Goal: Use online tool/utility: Utilize a website feature to perform a specific function

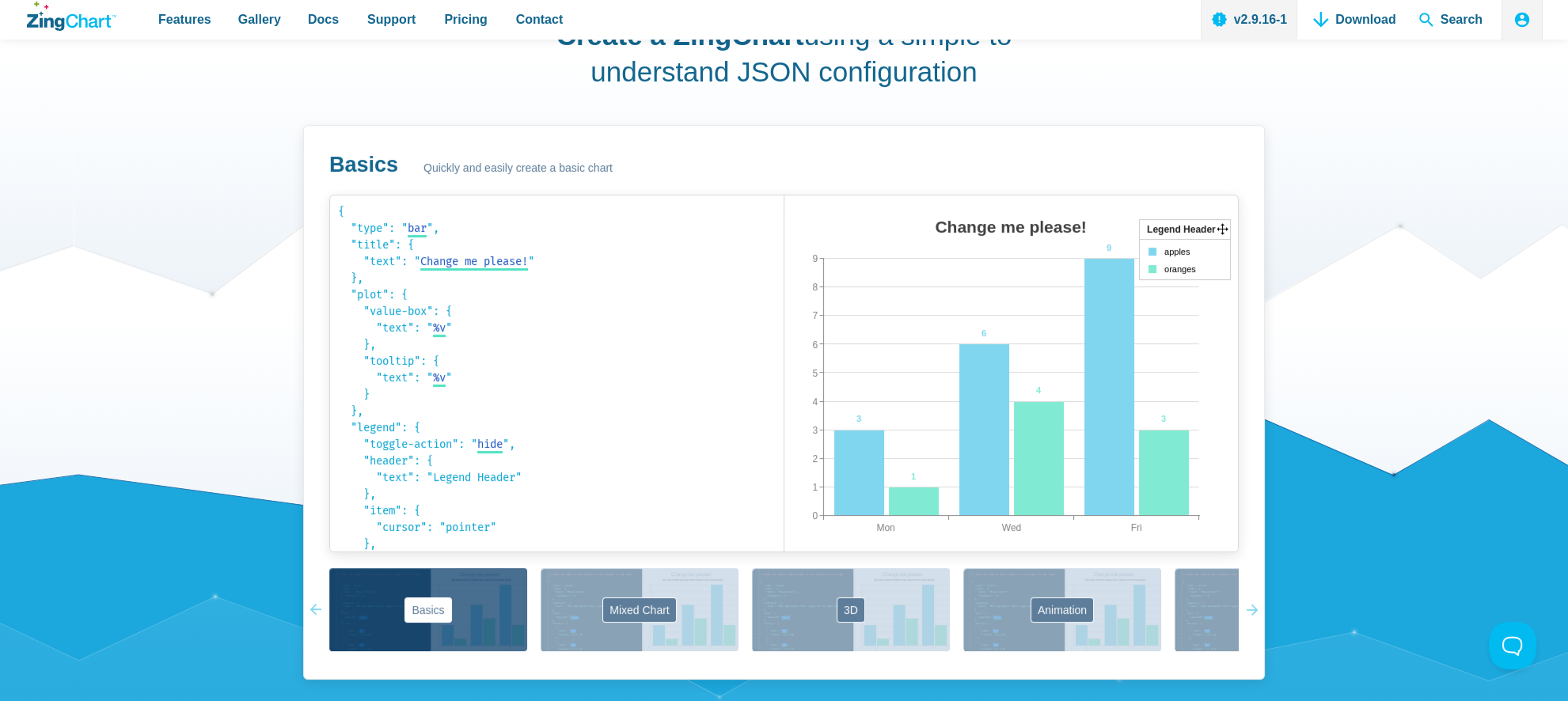
scroll to position [1108, 0]
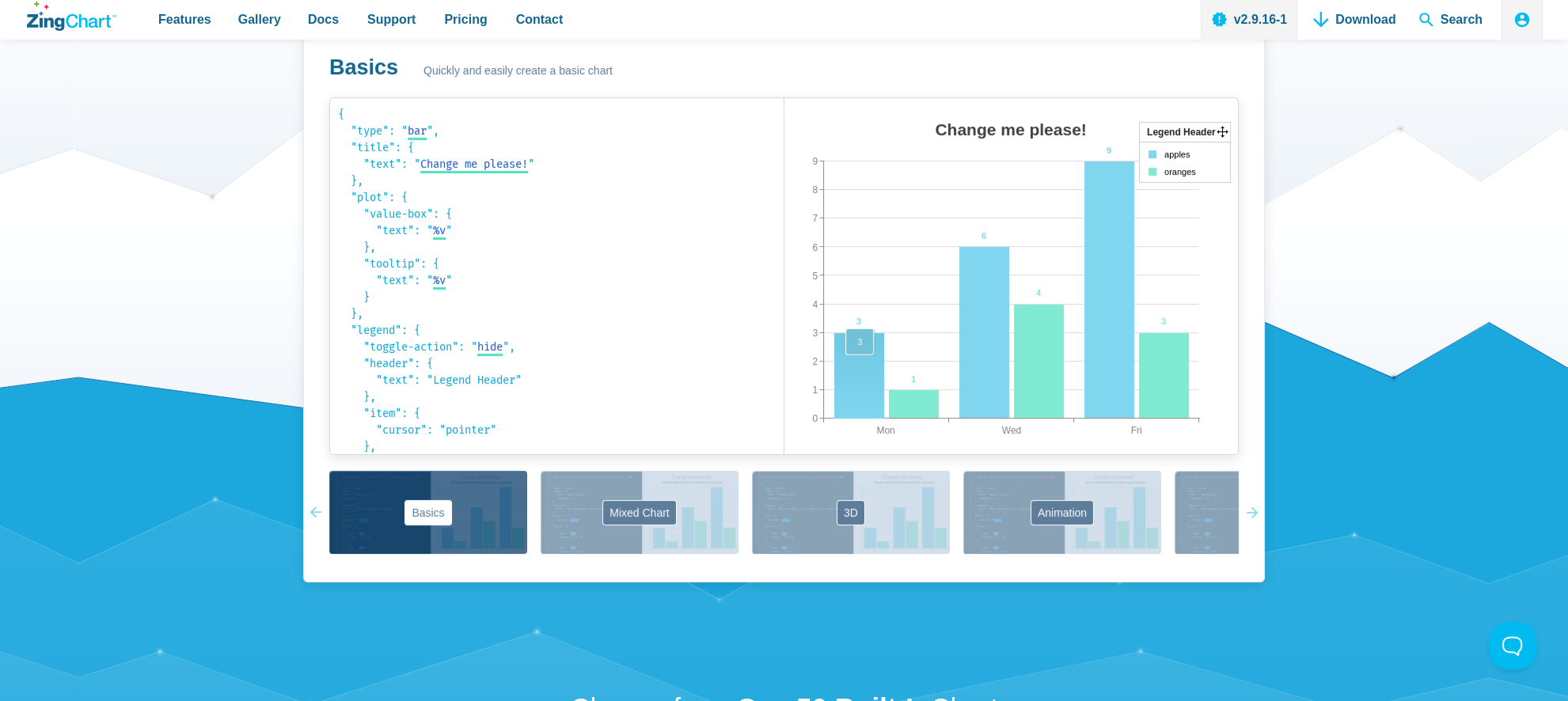
click at [784, 470] on area "App Content" at bounding box center [784, 470] width 0 height 0
click at [859, 326] on img "App Content" at bounding box center [966, 292] width 363 height 356
click at [784, 470] on area "Change me please!" at bounding box center [784, 470] width 0 height 0
drag, startPoint x: 995, startPoint y: 131, endPoint x: 1147, endPoint y: 151, distance: 153.3
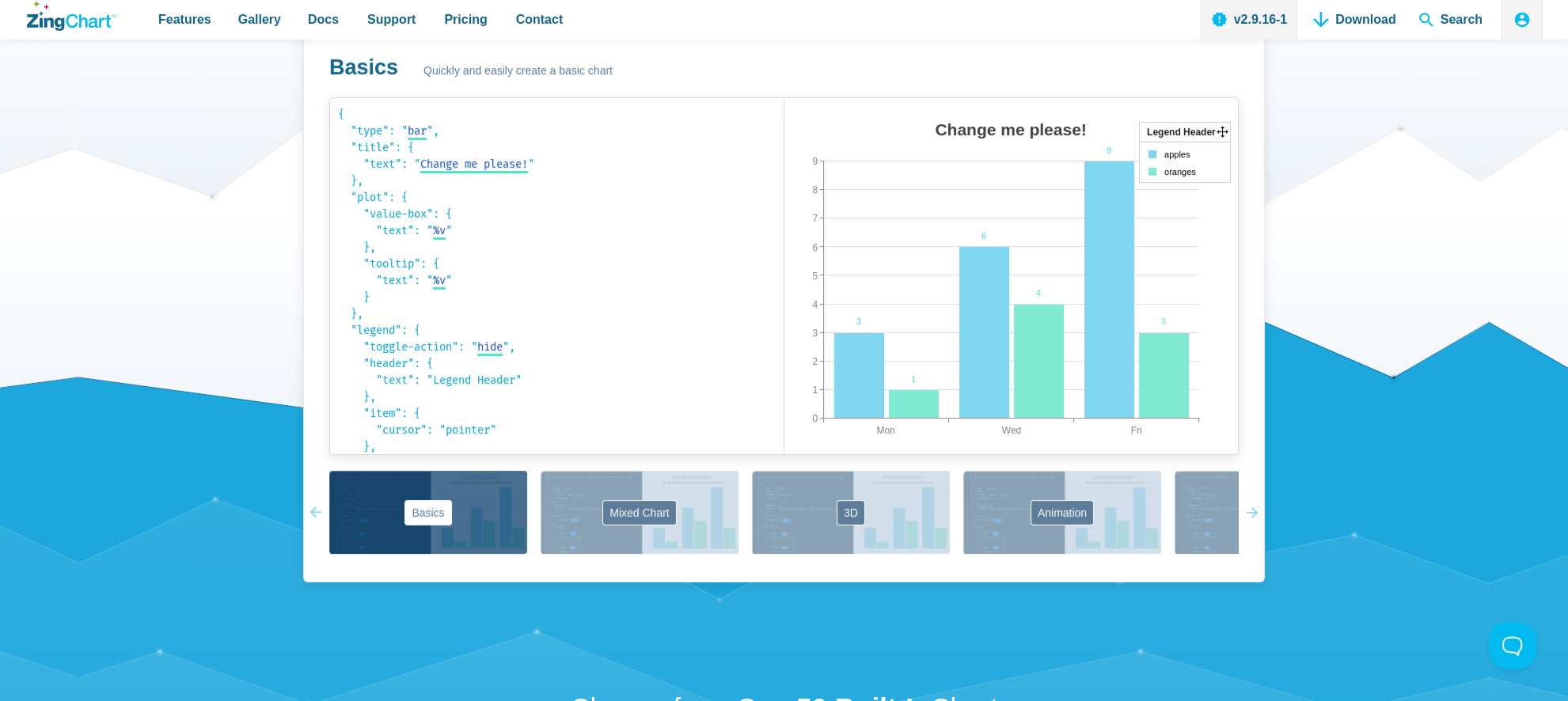
click at [784, 470] on area "Change me please!" at bounding box center [784, 470] width 0 height 0
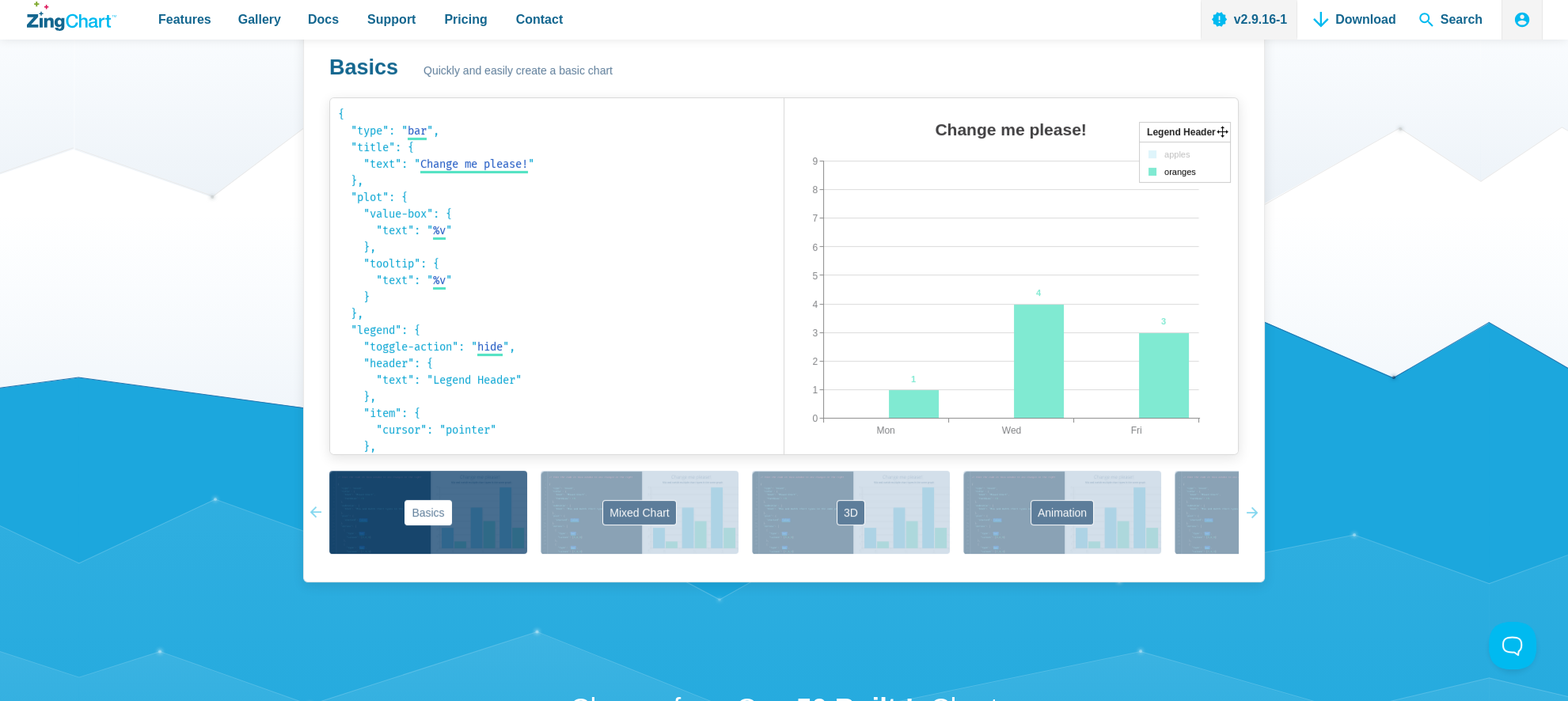
click at [993, 216] on img "App Content" at bounding box center [966, 292] width 363 height 356
click at [784, 470] on area "App Content" at bounding box center [784, 470] width 0 height 0
click at [784, 470] on area "Change me please!" at bounding box center [784, 470] width 0 height 0
click at [357, 199] on code "{ "type": " bar bar area line radar scatter ", "title": { "text": " Change me p…" at bounding box center [557, 276] width 438 height 341
click at [403, 227] on code "{ "type": " bar bar area line radar scatter ", "title": { "text": " Change me p…" at bounding box center [557, 276] width 438 height 341
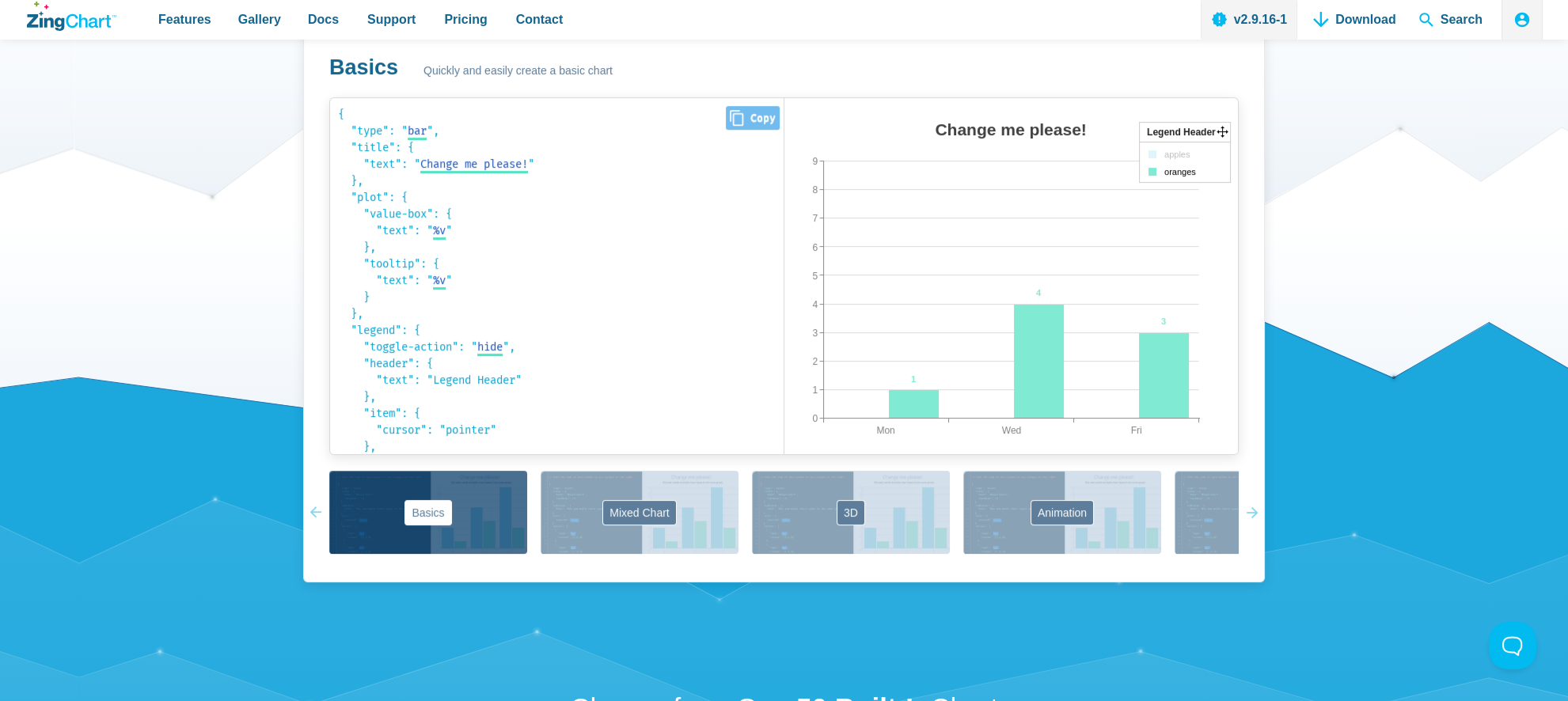
click at [456, 238] on code "{ "type": " bar bar area line radar scatter ", "title": { "text": " Change me p…" at bounding box center [557, 276] width 438 height 341
click at [456, 237] on code "{ "type": " bar bar area line radar scatter ", "title": { "text": " Change me p…" at bounding box center [557, 276] width 438 height 341
click at [784, 470] on area "Change me please!" at bounding box center [784, 470] width 0 height 0
click at [460, 208] on code "{ "type": " bar bar area line radar scatter ", "title": { "text": " Change me p…" at bounding box center [557, 276] width 438 height 341
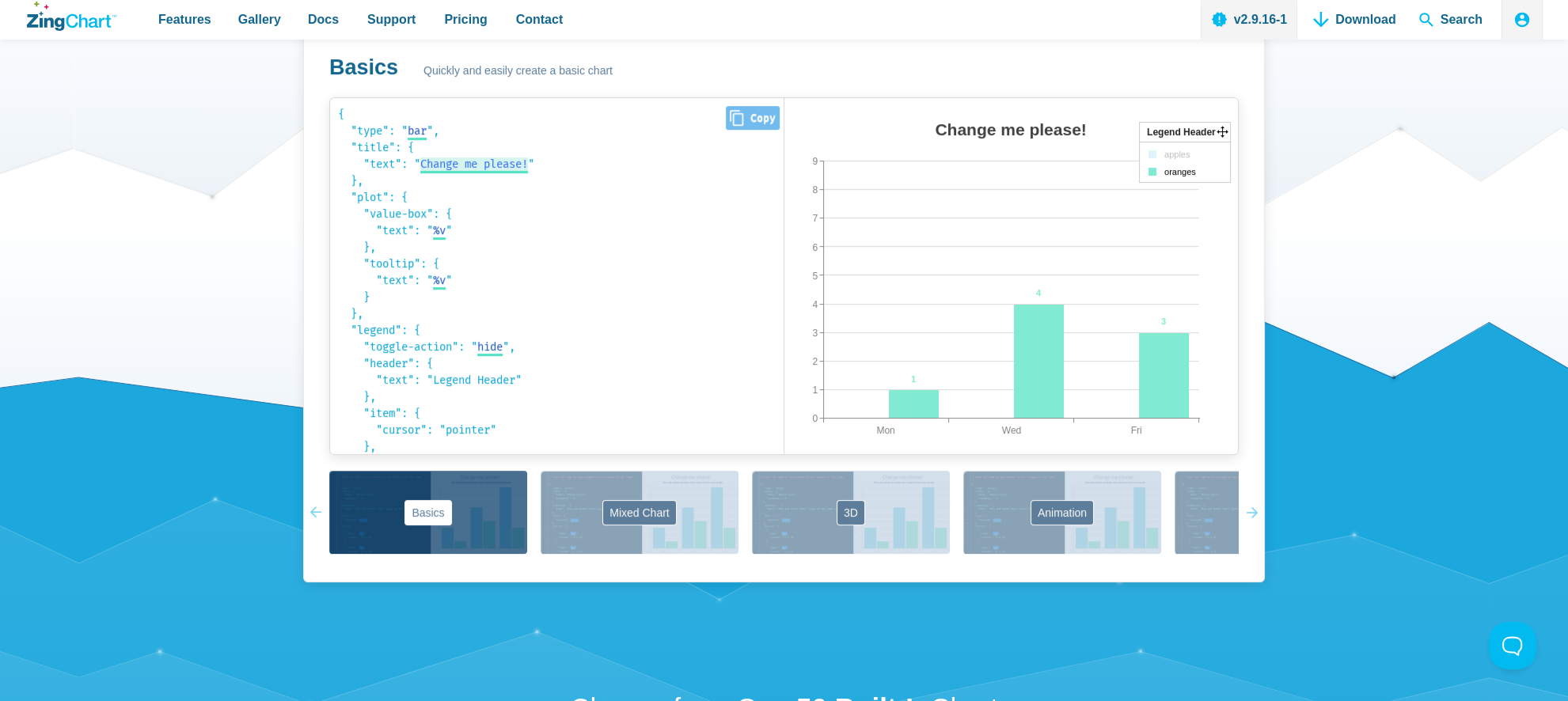
click at [476, 168] on span "Change me please!" at bounding box center [474, 164] width 107 height 13
click at [476, 168] on input "Change me please!" at bounding box center [477, 164] width 114 height 17
drag, startPoint x: 477, startPoint y: 167, endPoint x: 485, endPoint y: 168, distance: 8.1
click at [478, 167] on input "Change me please!" at bounding box center [477, 164] width 114 height 17
click at [509, 167] on input "Change me please!" at bounding box center [477, 164] width 114 height 17
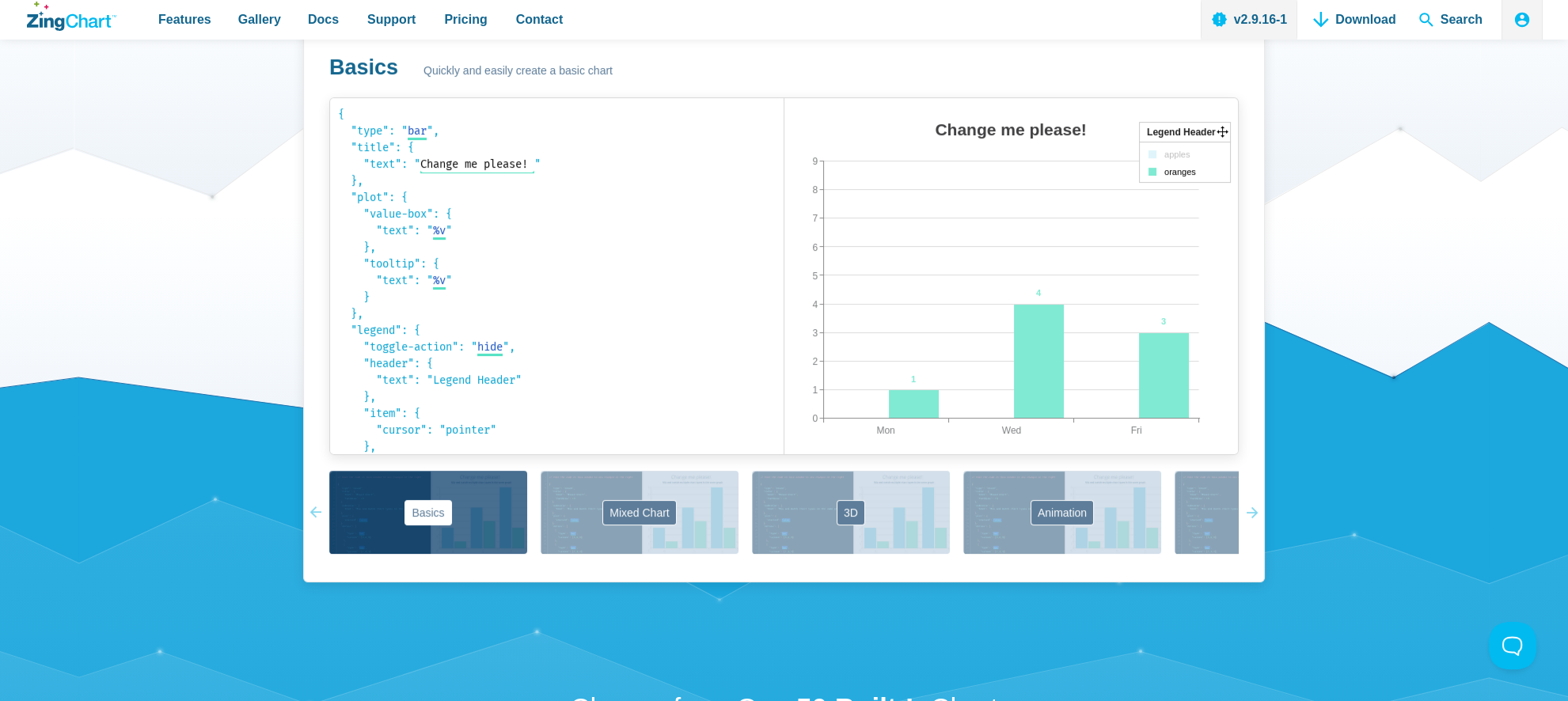
drag, startPoint x: 509, startPoint y: 167, endPoint x: 869, endPoint y: 152, distance: 360.3
click at [869, 152] on img "App Content" at bounding box center [966, 292] width 363 height 356
click at [784, 470] on area "Change me please!" at bounding box center [784, 470] width 0 height 0
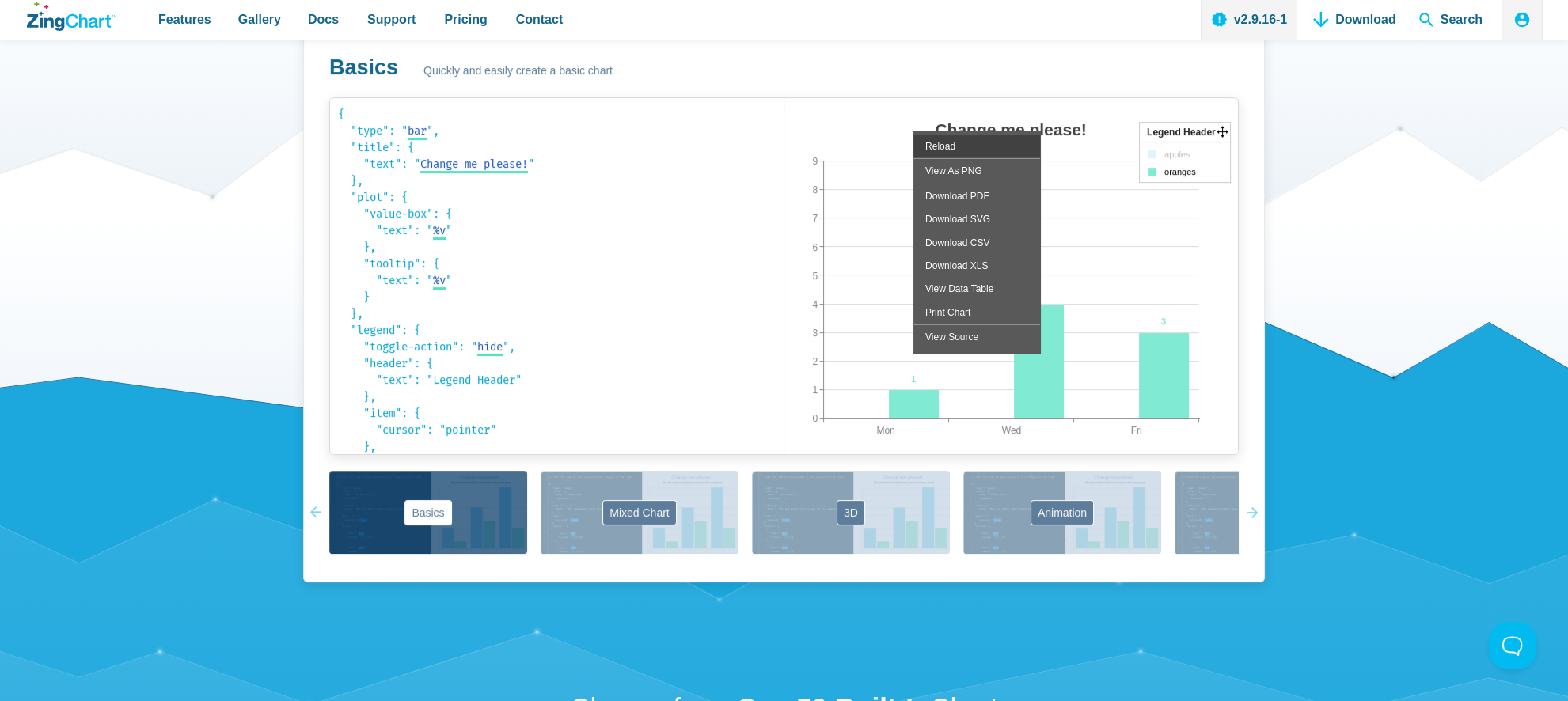
click at [951, 143] on div "Reload" at bounding box center [977, 147] width 127 height 23
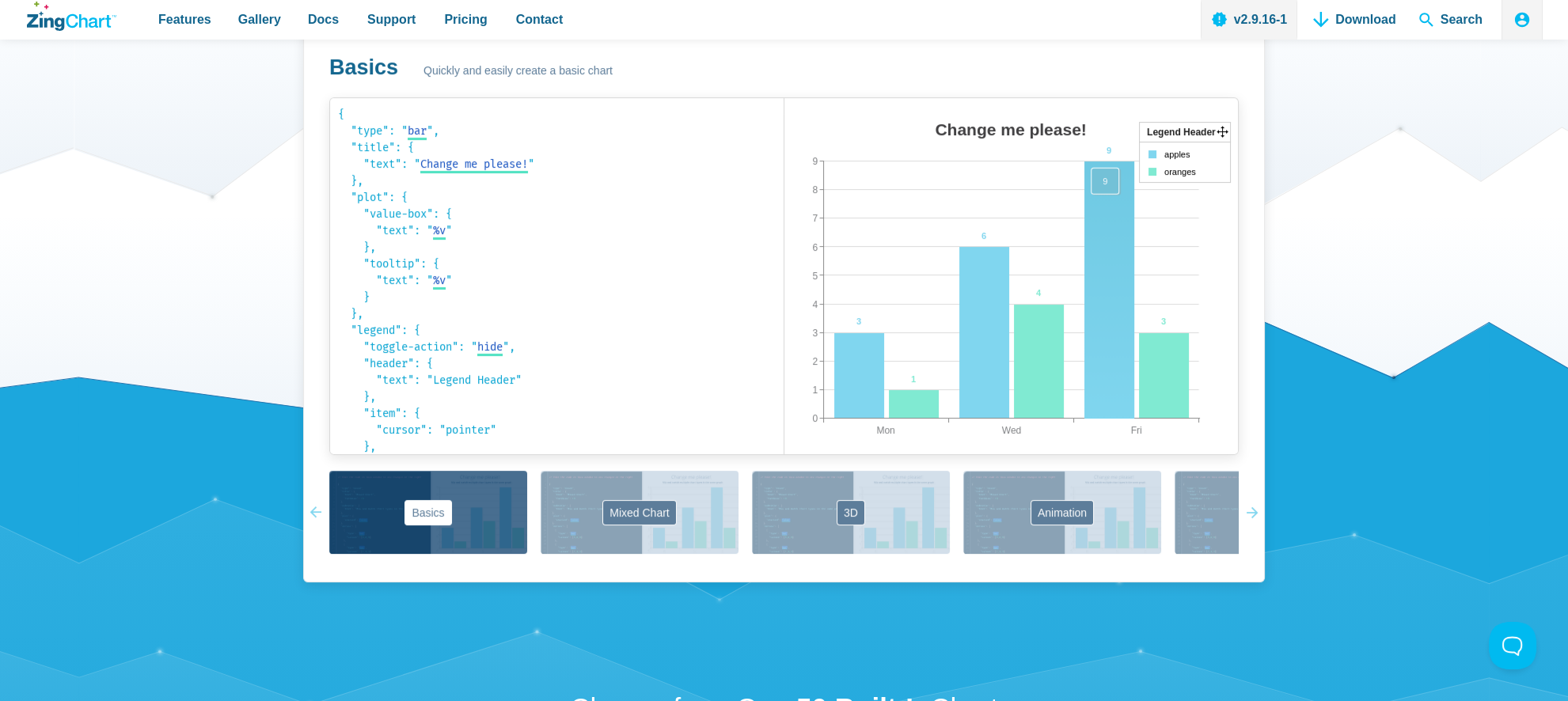
click at [784, 470] on area "App Content" at bounding box center [784, 470] width 0 height 0
click at [1172, 132] on tspan "Legend Header" at bounding box center [1182, 132] width 69 height 11
click at [894, 538] on button "3D" at bounding box center [851, 513] width 198 height 83
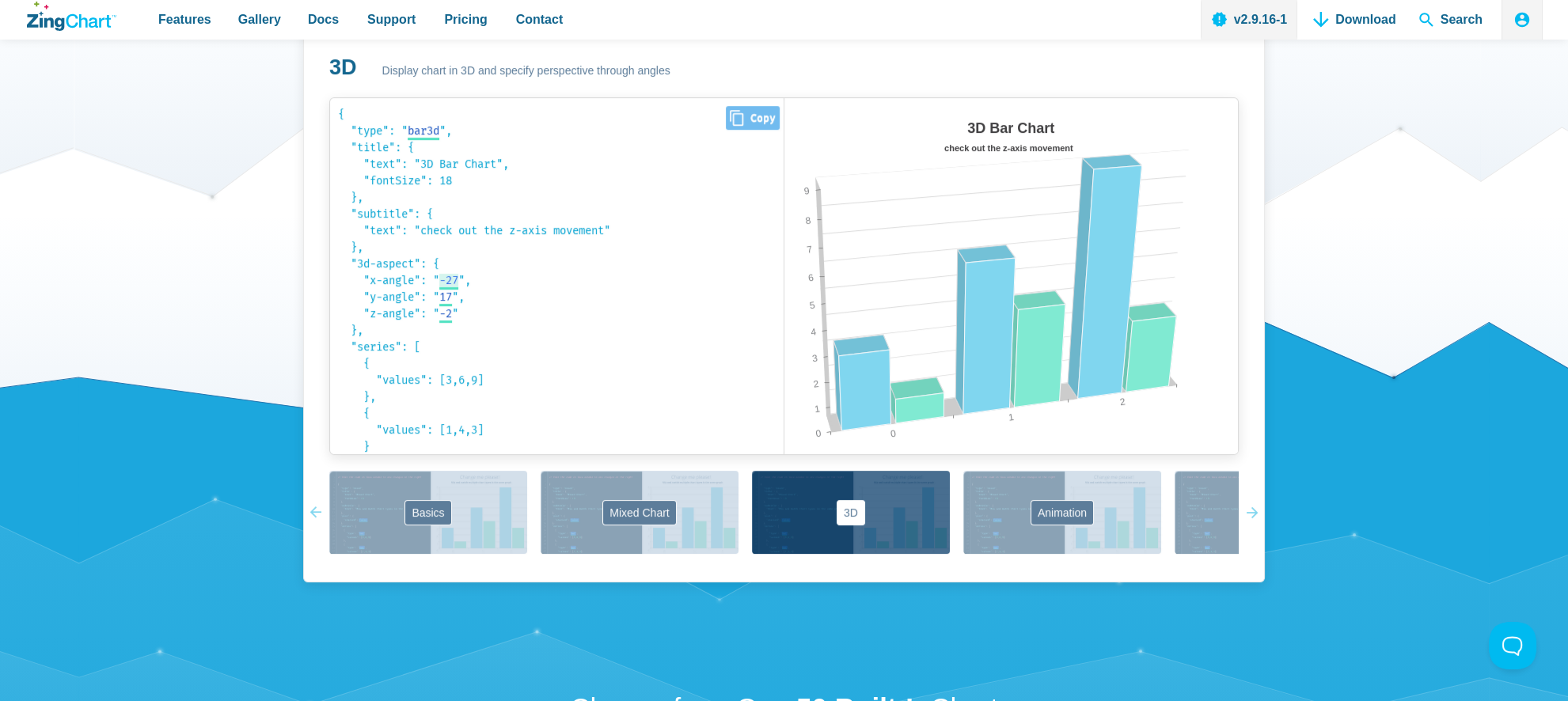
click at [458, 277] on span "-27" at bounding box center [449, 281] width 19 height 13
click at [500, 280] on input "App Content" at bounding box center [490, 277] width 102 height 10
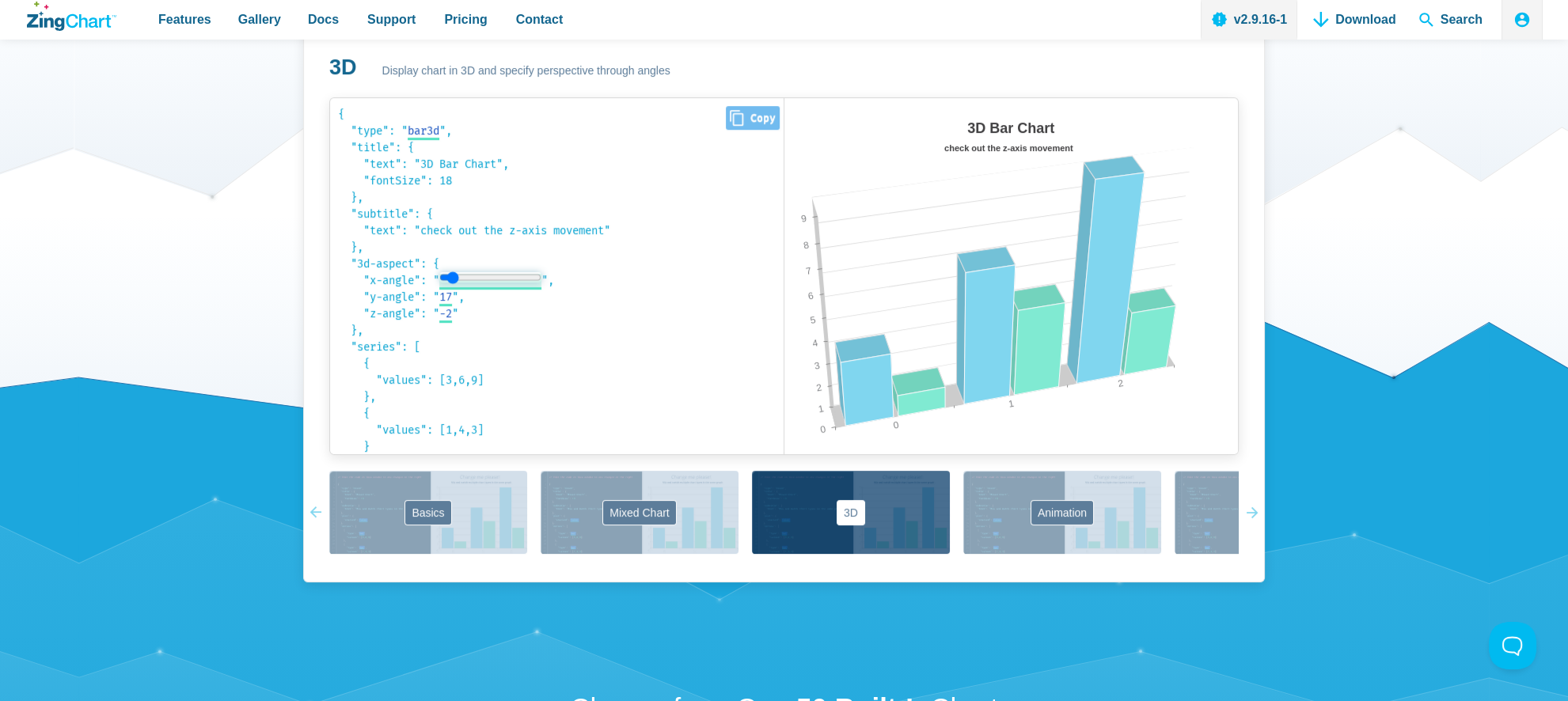
type input "-38"
click at [457, 275] on input "App Content" at bounding box center [490, 277] width 102 height 10
click at [452, 301] on span "17" at bounding box center [446, 297] width 12 height 13
type input "-26"
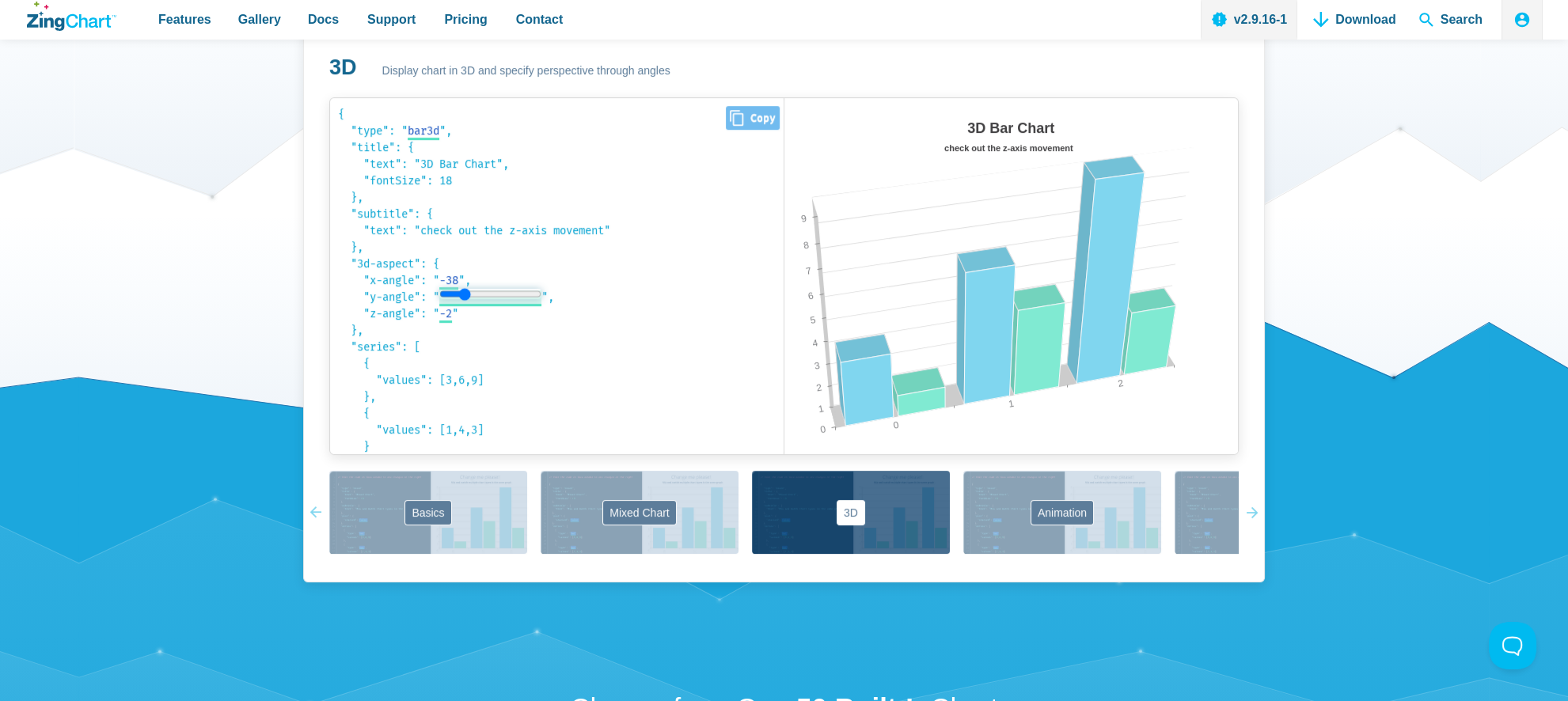
click at [469, 295] on input "App Content" at bounding box center [490, 294] width 102 height 10
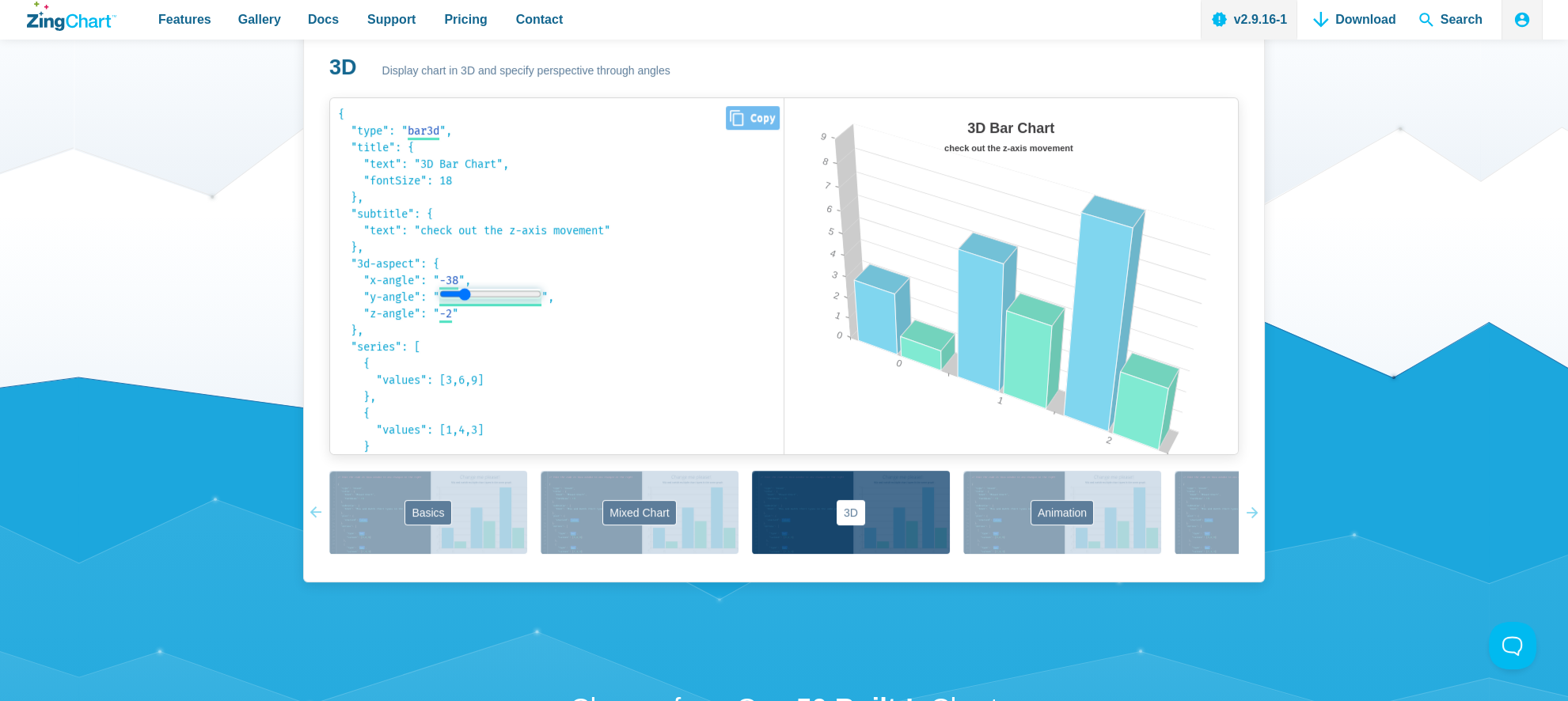
click at [469, 295] on input "App Content" at bounding box center [490, 294] width 102 height 10
click at [443, 293] on code "{ "type": " bar3d bar3d area3d line3d ", "title": { "text": "3D Bar Chart", "fo…" at bounding box center [557, 276] width 438 height 341
click at [446, 313] on span "-2" at bounding box center [446, 314] width 12 height 13
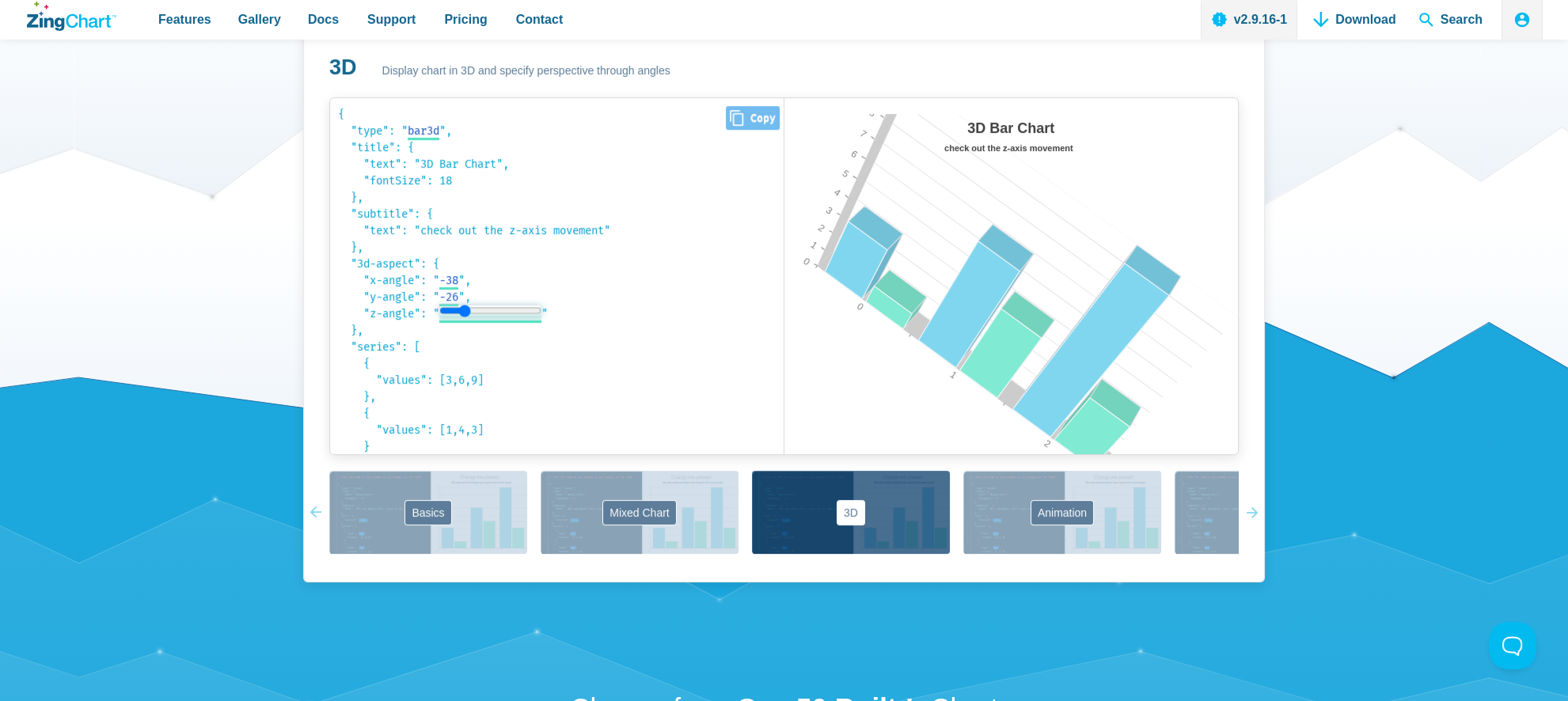
click at [470, 311] on input "App Content" at bounding box center [490, 311] width 102 height 10
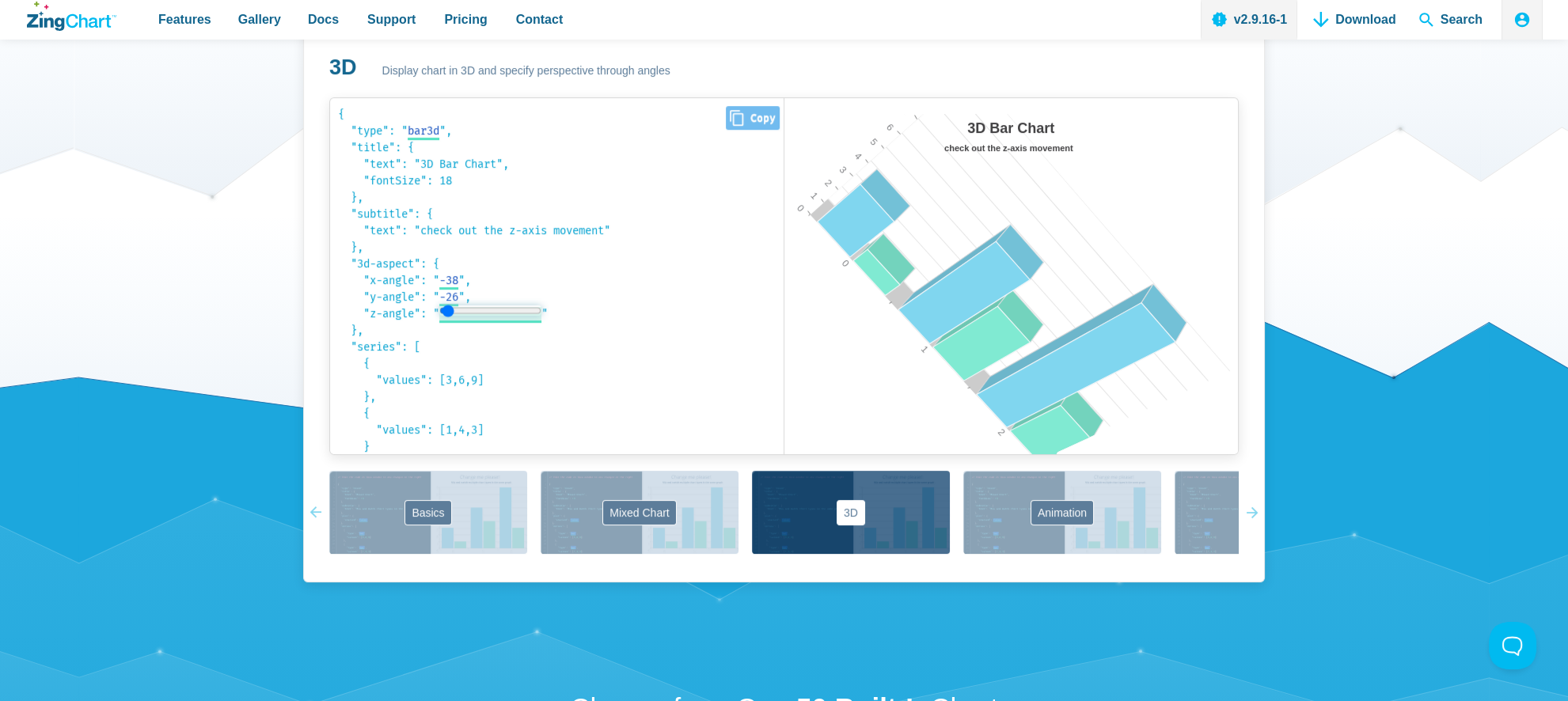
click at [452, 312] on input "App Content" at bounding box center [490, 311] width 102 height 10
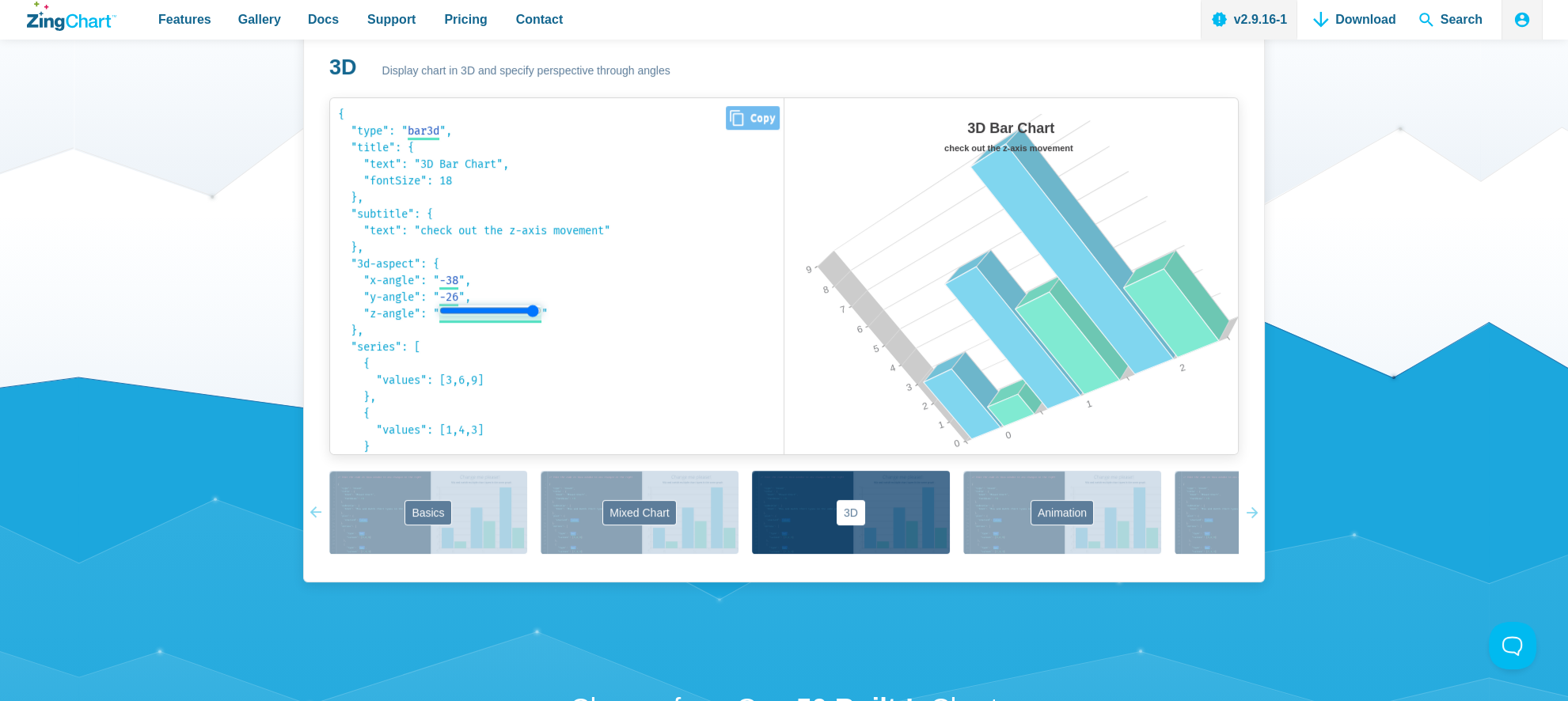
click at [537, 313] on input "App Content" at bounding box center [490, 311] width 102 height 10
type input "-45"
click at [449, 309] on input "App Content" at bounding box center [490, 311] width 102 height 10
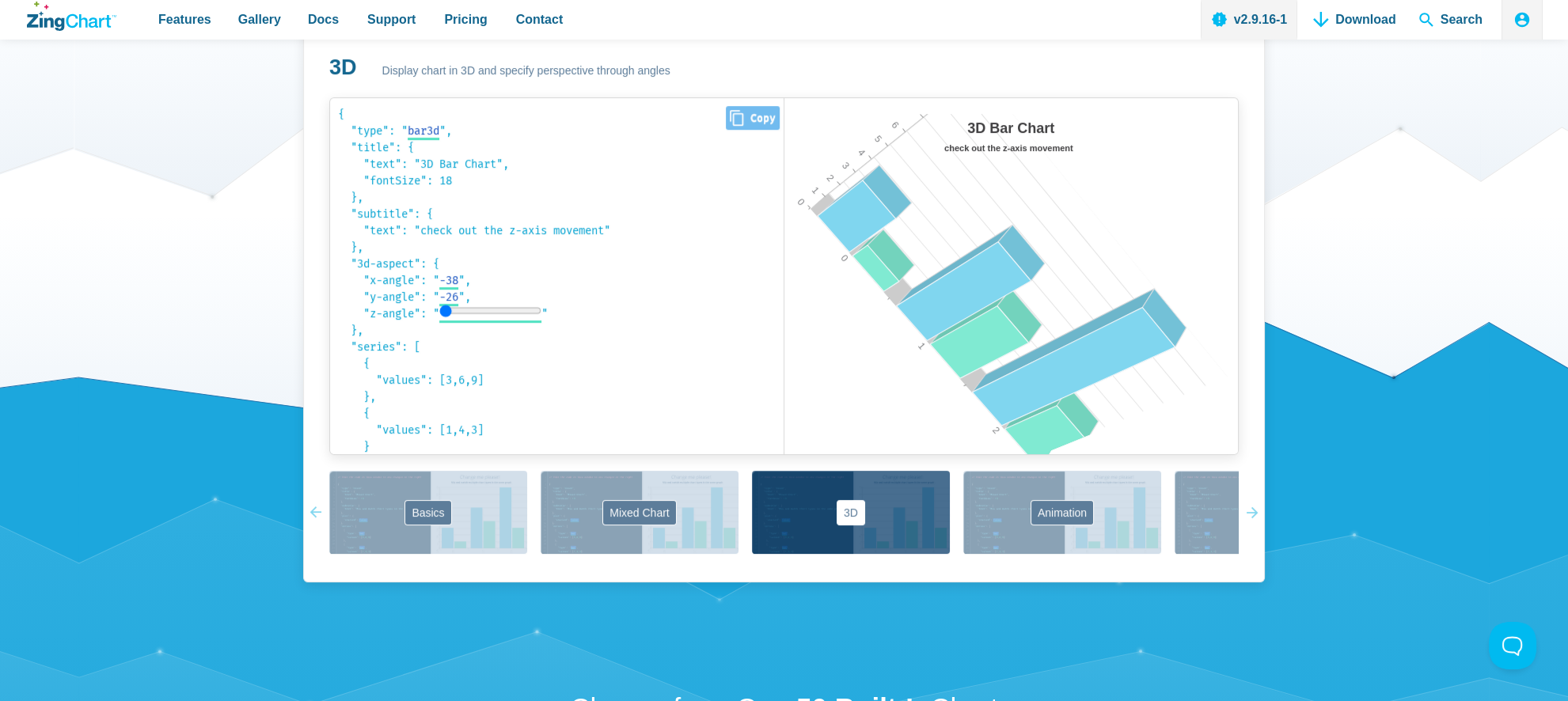
click at [459, 382] on code "{ "type": " bar3d bar3d area3d line3d ", "title": { "text": "3D Bar Chart", "fo…" at bounding box center [557, 276] width 438 height 341
click at [450, 376] on code "{ "type": " bar3d bar3d area3d line3d ", "title": { "text": "3D Bar Chart", "fo…" at bounding box center [557, 276] width 438 height 341
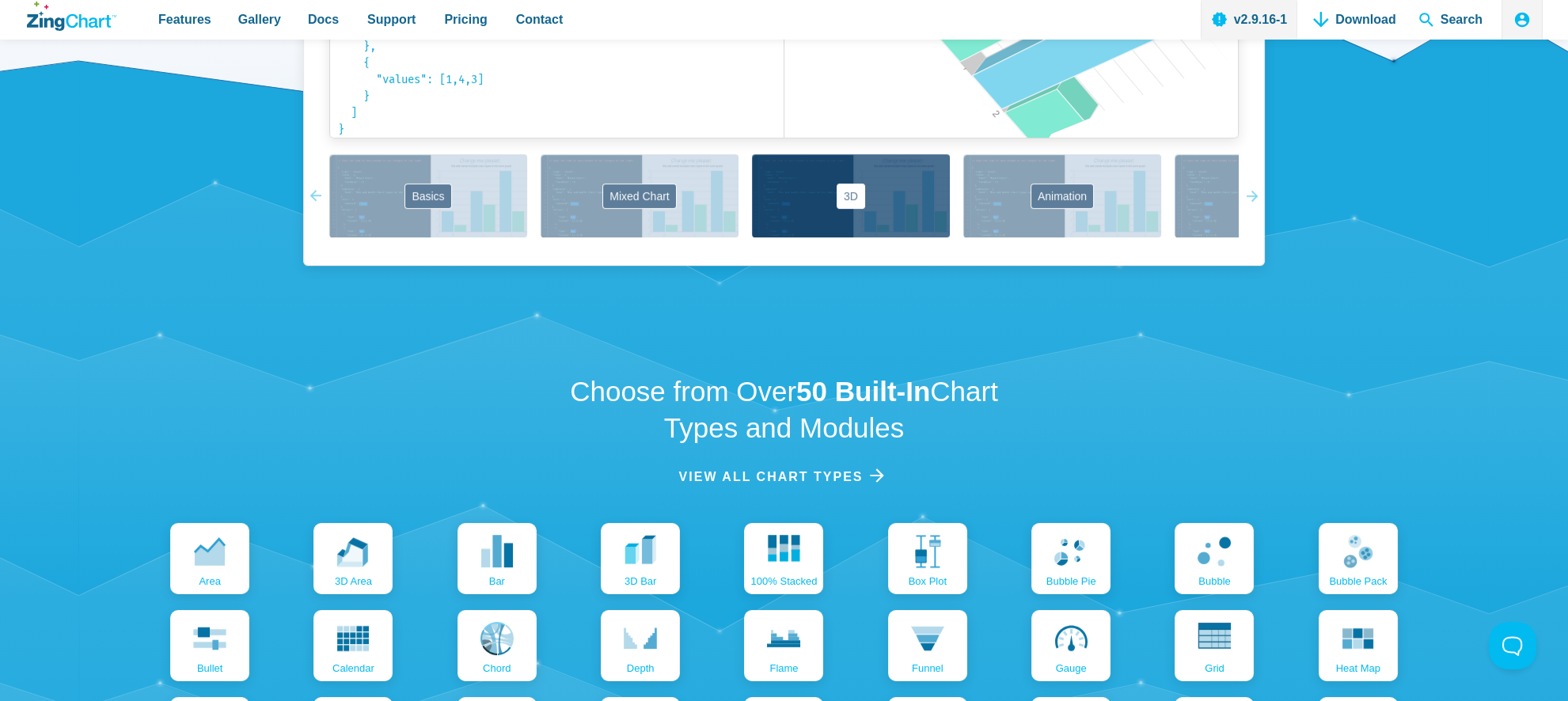
scroll to position [950, 0]
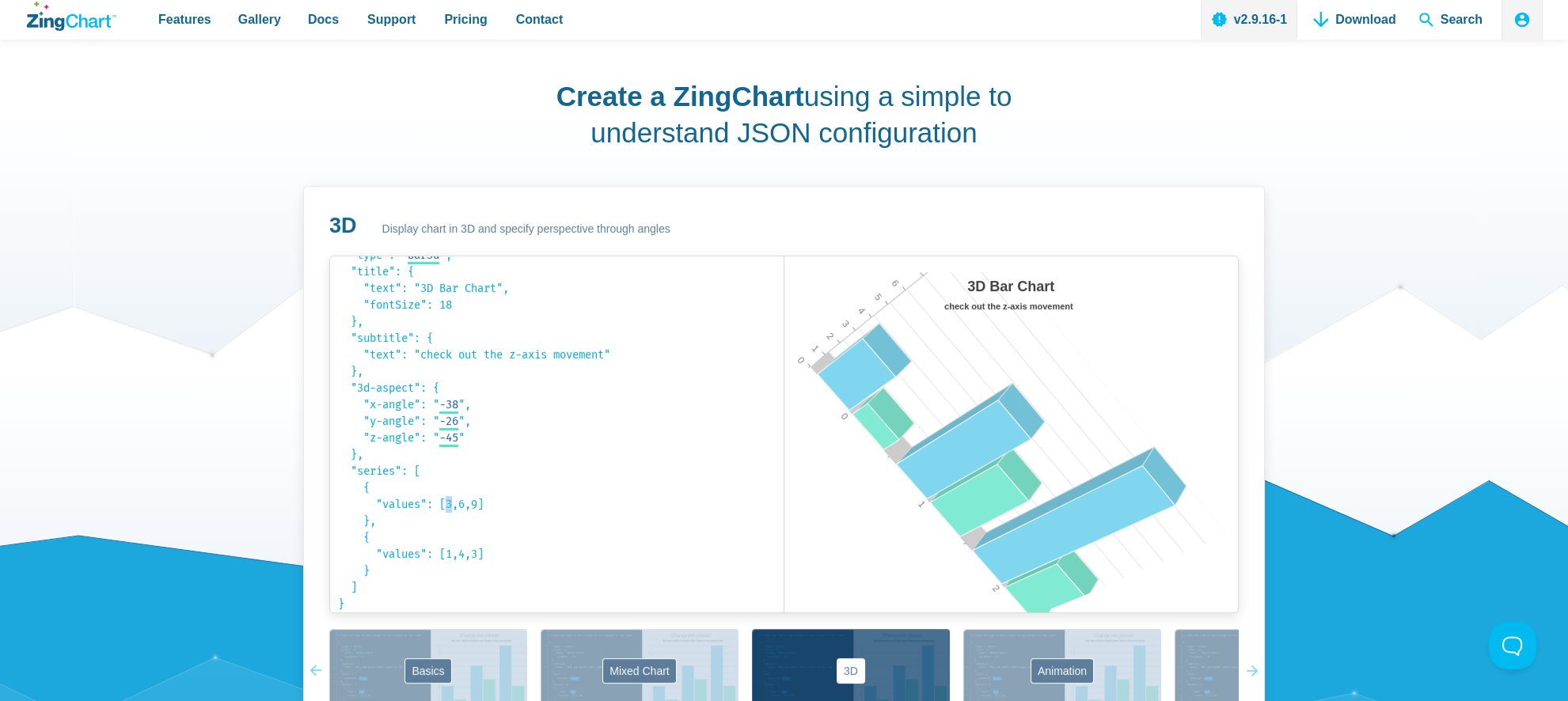
click at [784, 629] on area "3D Bar Chart" at bounding box center [784, 629] width 0 height 0
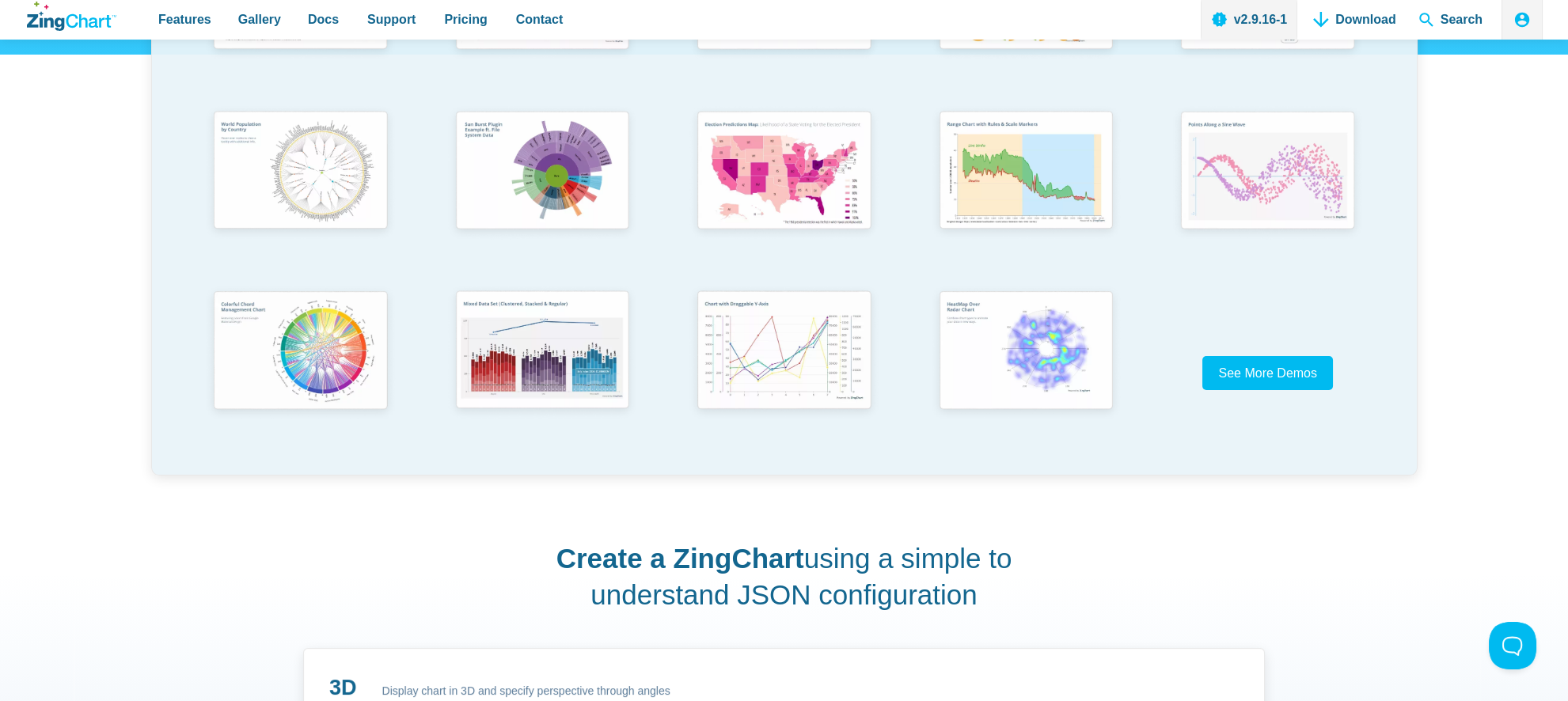
scroll to position [316, 0]
